Goal: Find specific fact: Find specific fact

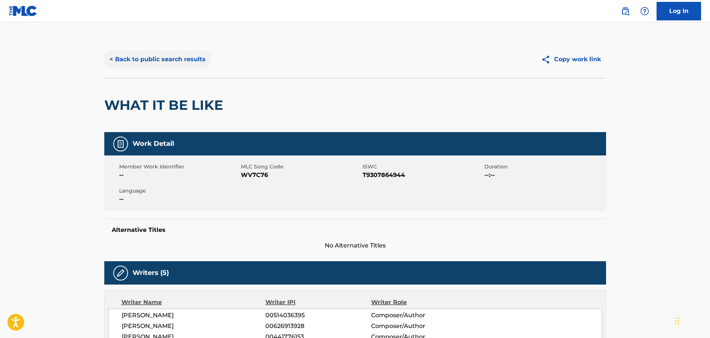
click at [163, 61] on button "< Back to public search results" at bounding box center [157, 59] width 107 height 19
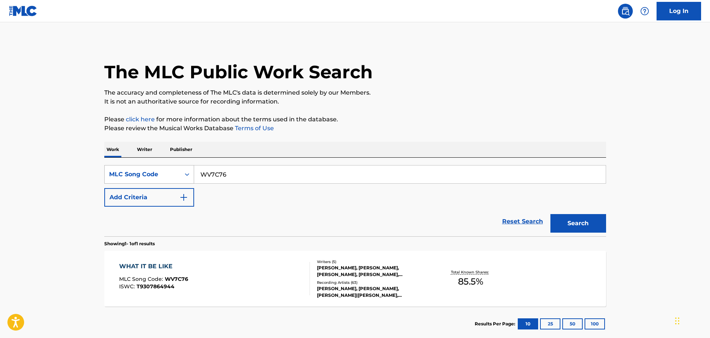
drag, startPoint x: 236, startPoint y: 179, endPoint x: 186, endPoint y: 172, distance: 49.9
click at [186, 172] on div "SearchWithCriteria557bbb66-429a-4e40-8e43-ea22a7b47305 MLC Song Code WV7C76" at bounding box center [355, 174] width 502 height 19
paste input "BA3NFQ"
type input "BA3NFQ"
click at [575, 221] on button "Search" at bounding box center [578, 223] width 56 height 19
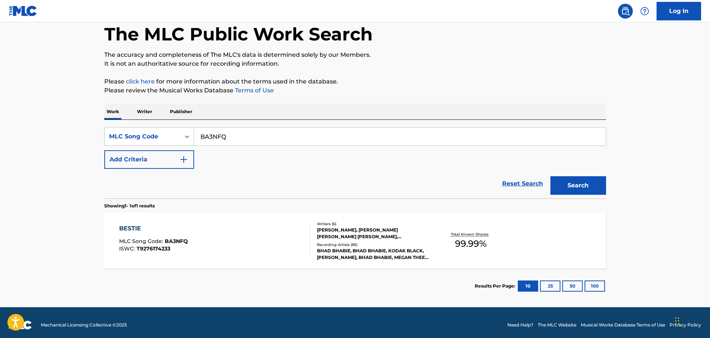
scroll to position [43, 0]
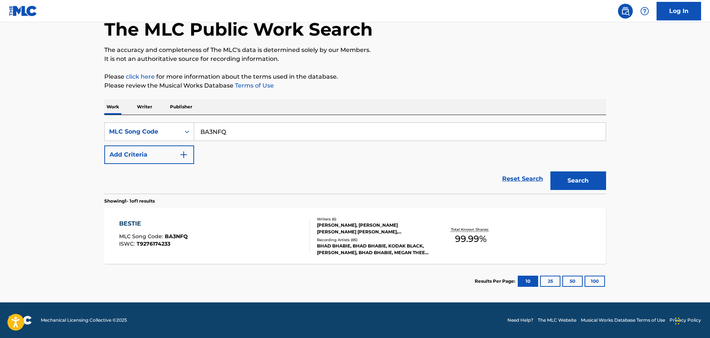
click at [331, 229] on div "[PERSON_NAME], [PERSON_NAME] [PERSON_NAME] [PERSON_NAME], [PERSON_NAME], [PERSO…" at bounding box center [373, 228] width 112 height 13
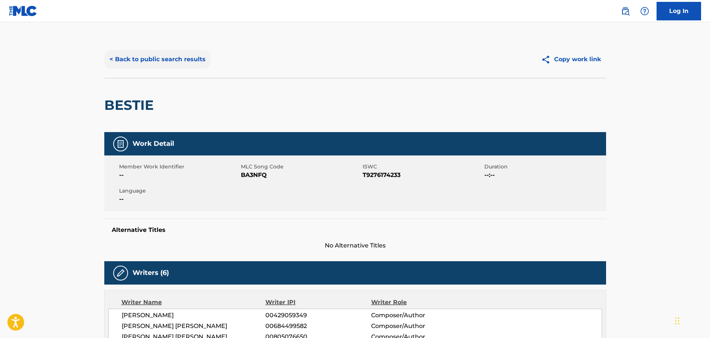
click at [180, 52] on button "< Back to public search results" at bounding box center [157, 59] width 107 height 19
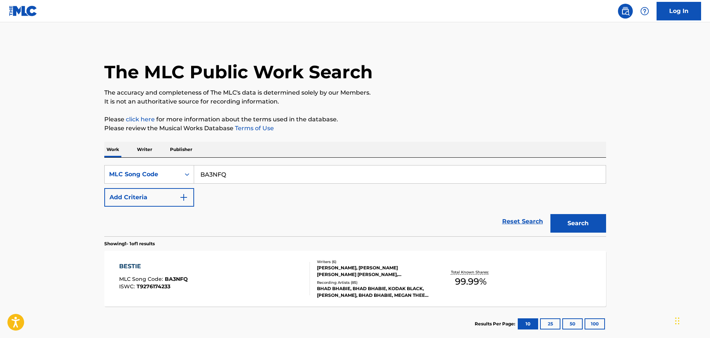
scroll to position [23, 0]
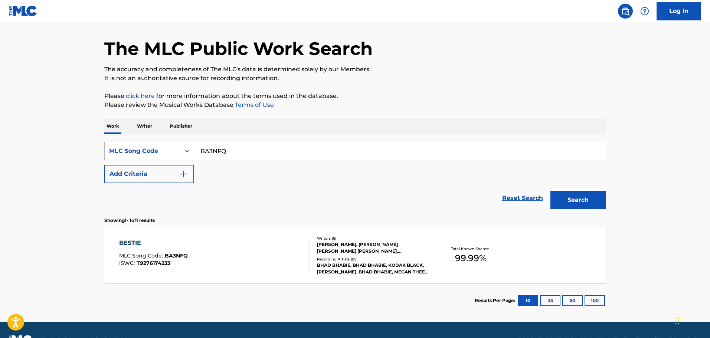
drag, startPoint x: 229, startPoint y: 154, endPoint x: 183, endPoint y: 152, distance: 46.0
click at [183, 152] on div "SearchWithCriteria557bbb66-429a-4e40-8e43-ea22a7b47305 MLC Song Code BA3NFQ" at bounding box center [355, 151] width 502 height 19
paste input "YA7"
type input "BA3YA7"
click at [577, 204] on button "Search" at bounding box center [578, 200] width 56 height 19
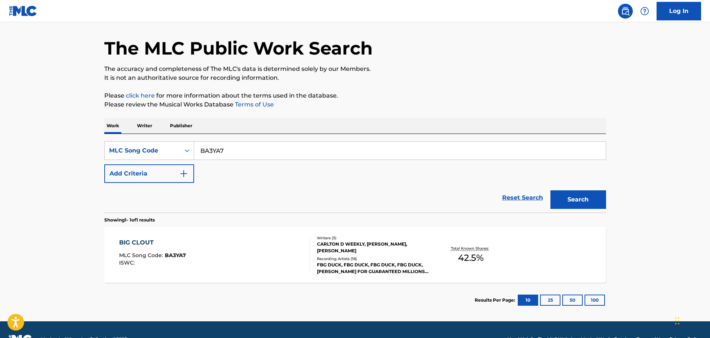
scroll to position [37, 0]
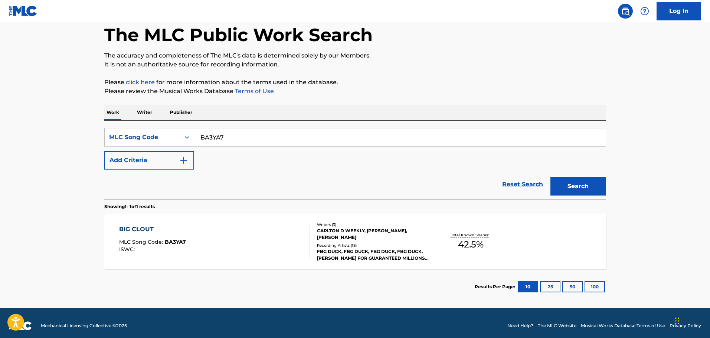
click at [321, 232] on div "CARLTON D WEEKLY, [PERSON_NAME], [PERSON_NAME]" at bounding box center [373, 234] width 112 height 13
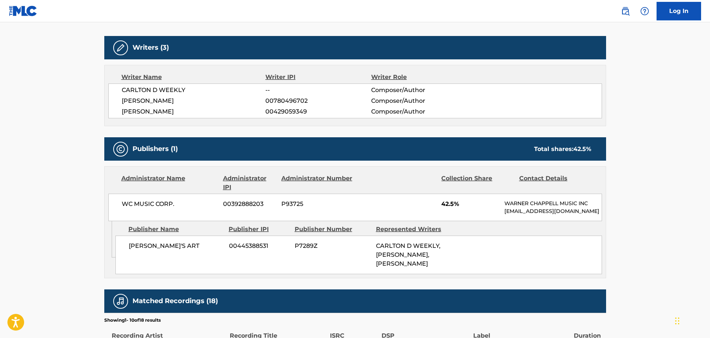
scroll to position [111, 0]
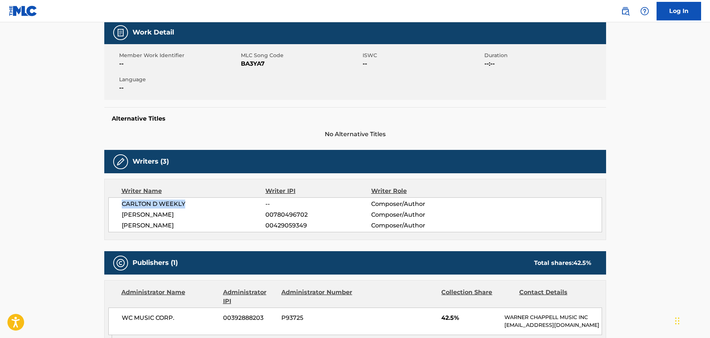
drag, startPoint x: 190, startPoint y: 205, endPoint x: 122, endPoint y: 203, distance: 67.9
click at [122, 203] on span "CARLTON D WEEKLY" at bounding box center [194, 204] width 144 height 9
copy span "CARLTON D WEEKLY"
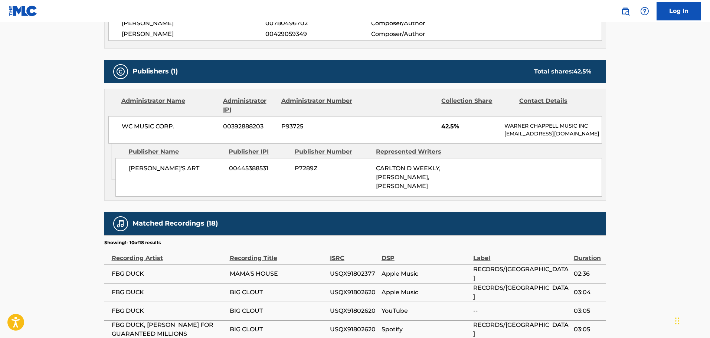
scroll to position [371, 0]
